Goal: Task Accomplishment & Management: Manage account settings

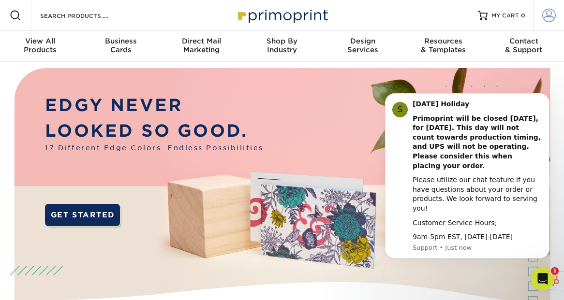
click at [544, 14] on span at bounding box center [549, 16] width 14 height 14
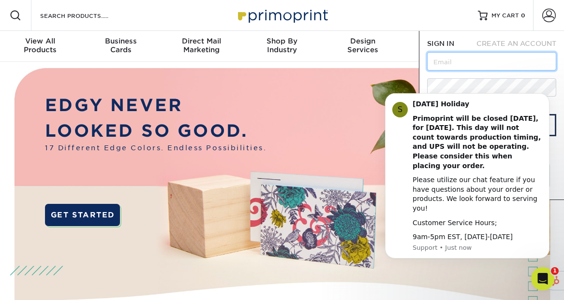
click at [508, 58] on input "text" at bounding box center [491, 61] width 129 height 18
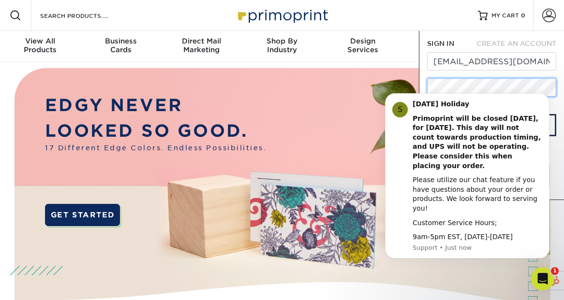
scroll to position [0, 123]
click at [551, 102] on button "Dismiss notification" at bounding box center [546, 96] width 13 height 13
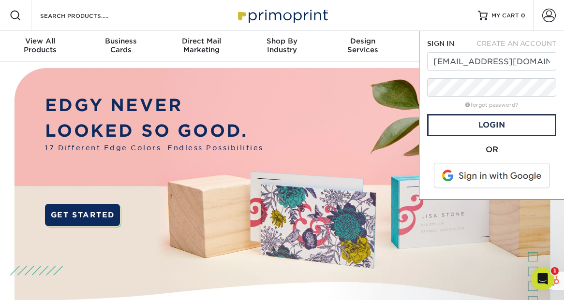
scroll to position [0, 0]
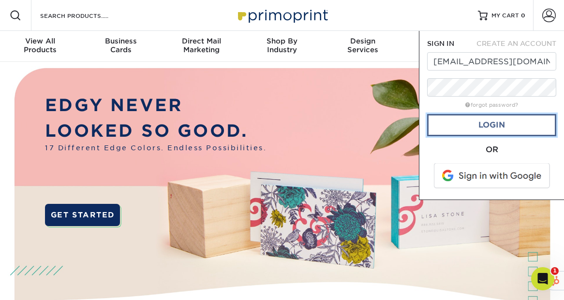
click at [524, 126] on link "Login" at bounding box center [491, 125] width 129 height 22
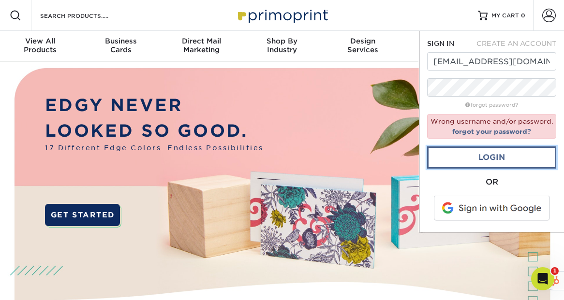
click at [453, 159] on link "Login" at bounding box center [491, 157] width 129 height 22
click at [492, 97] on form "SIGN IN CREATE AN ACCOUNT electra@greenfoodsolutions.com forgot password? Wrong…" at bounding box center [491, 132] width 129 height 186
click at [495, 159] on link "Login" at bounding box center [491, 157] width 129 height 22
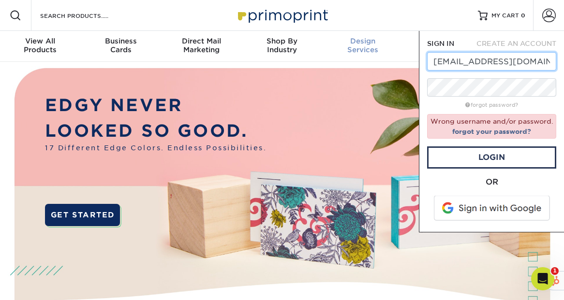
drag, startPoint x: 460, startPoint y: 63, endPoint x: 396, endPoint y: 49, distance: 65.4
click at [398, 49] on nav "Resources Menu Search Products Account SIGN IN CREATE AN ACCOUNT electra@greenf…" at bounding box center [282, 31] width 564 height 62
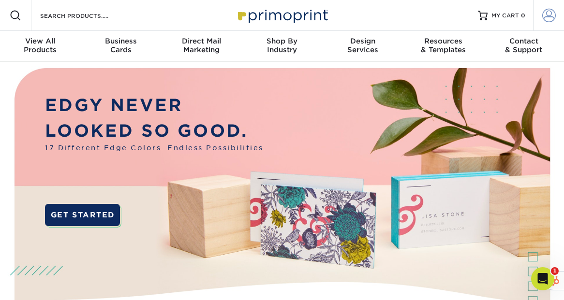
click at [546, 17] on span at bounding box center [549, 16] width 14 height 14
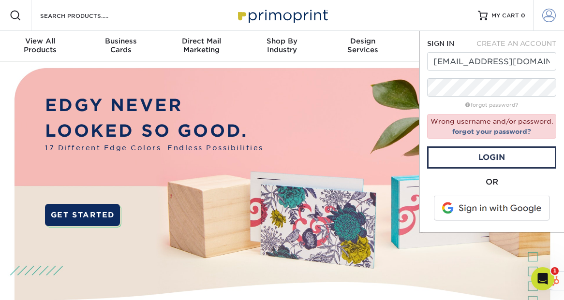
click at [546, 17] on span at bounding box center [549, 16] width 14 height 14
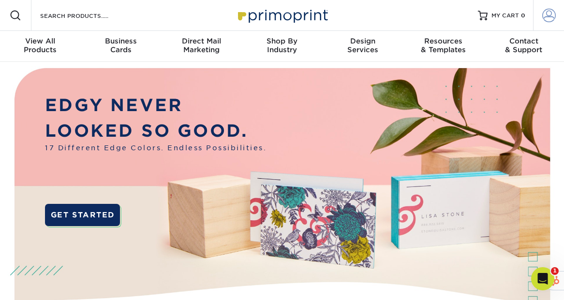
click at [544, 15] on span at bounding box center [549, 16] width 14 height 14
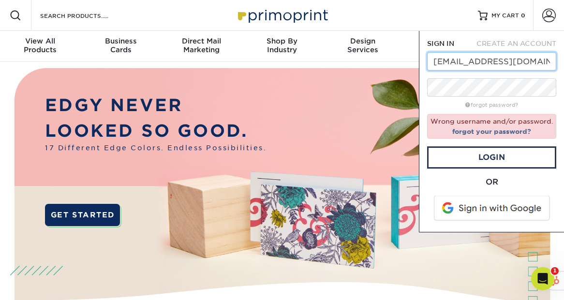
paste input "GreenF00dBC!"
type input "maggie@greenfoodsolutions.com"
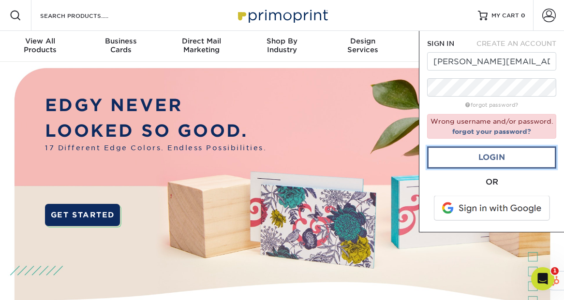
click at [452, 150] on link "Login" at bounding box center [491, 157] width 129 height 22
click at [462, 132] on link "forgot your password?" at bounding box center [491, 132] width 79 height 8
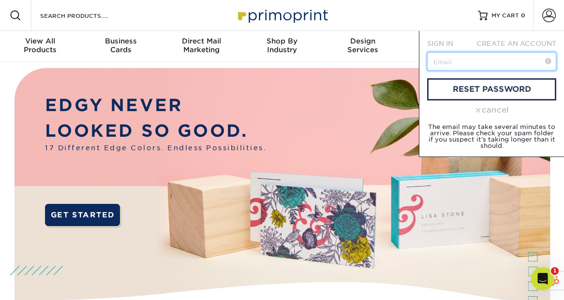
click at [448, 69] on input "text" at bounding box center [491, 61] width 129 height 18
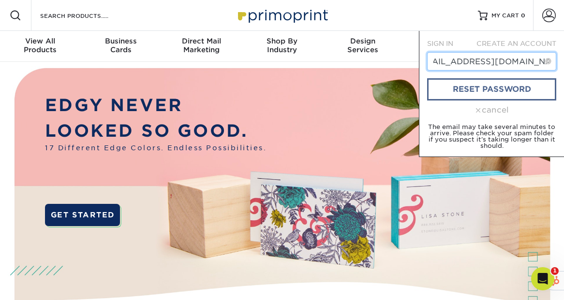
type input "electra@greenfoodsolutions.com"
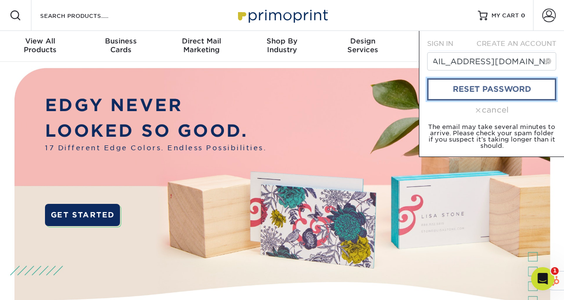
click at [453, 86] on link "reset password" at bounding box center [491, 89] width 129 height 22
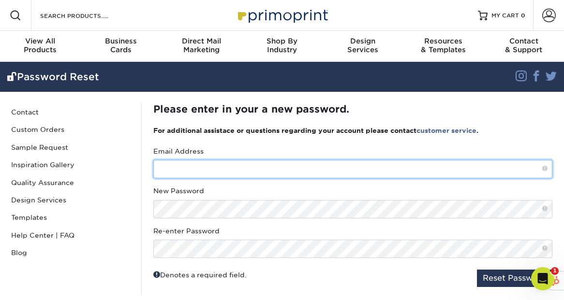
click at [255, 175] on input "text" at bounding box center [352, 169] width 399 height 18
type input "electra@greenfoodsolutions.com"
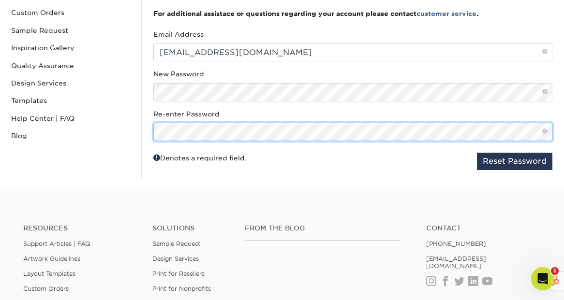
scroll to position [118, 0]
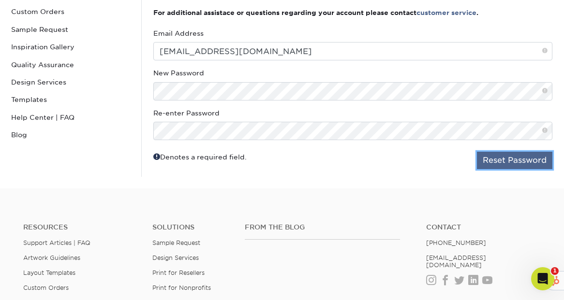
click at [497, 160] on button "Reset Password" at bounding box center [514, 160] width 75 height 17
